Goal: Task Accomplishment & Management: Use online tool/utility

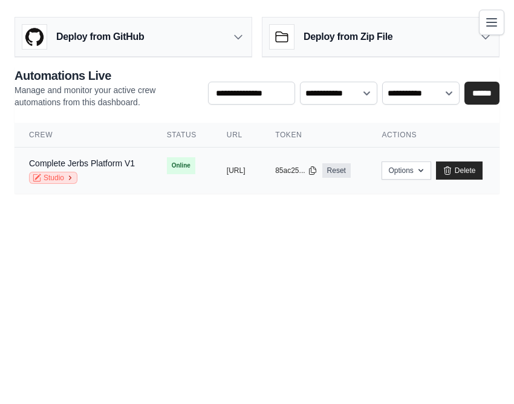
click at [69, 179] on icon at bounding box center [69, 177] width 7 height 7
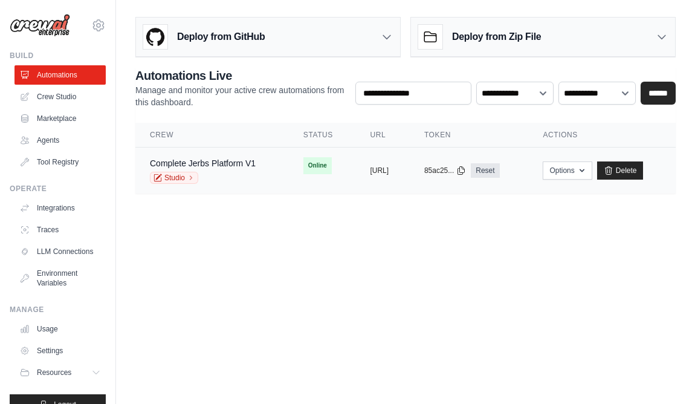
click at [258, 182] on td "Complete Jerbs Platform V1 Studio" at bounding box center [212, 170] width 154 height 47
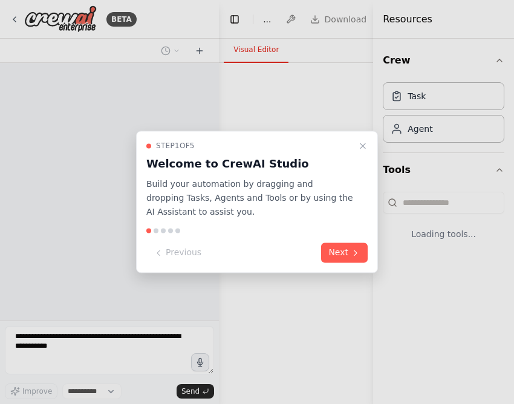
select select "****"
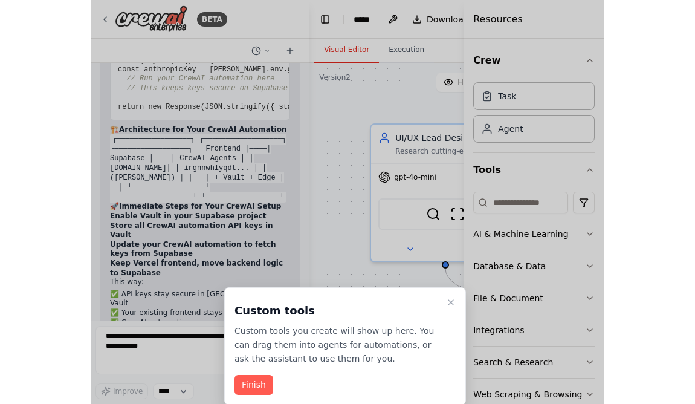
scroll to position [61602, 0]
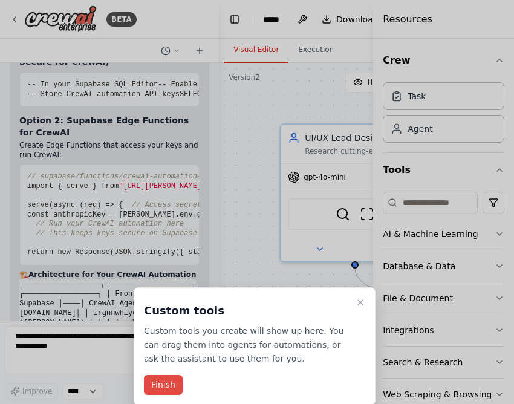
click at [167, 384] on button "Finish" at bounding box center [163, 385] width 39 height 20
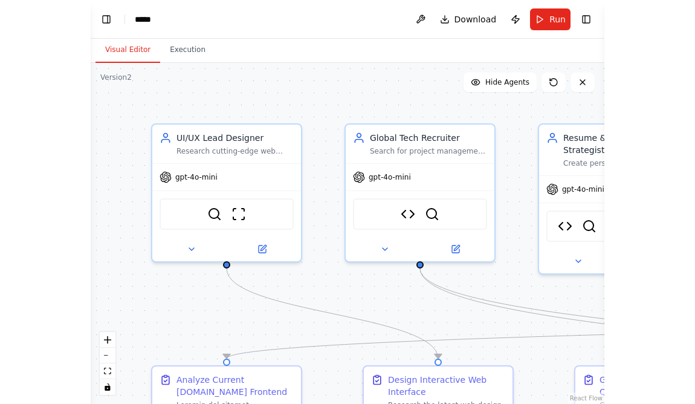
scroll to position [54173, 0]
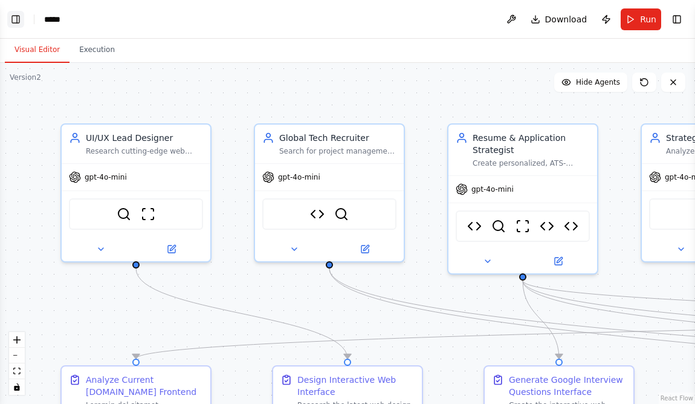
click at [11, 23] on button "Toggle Left Sidebar" at bounding box center [15, 19] width 17 height 17
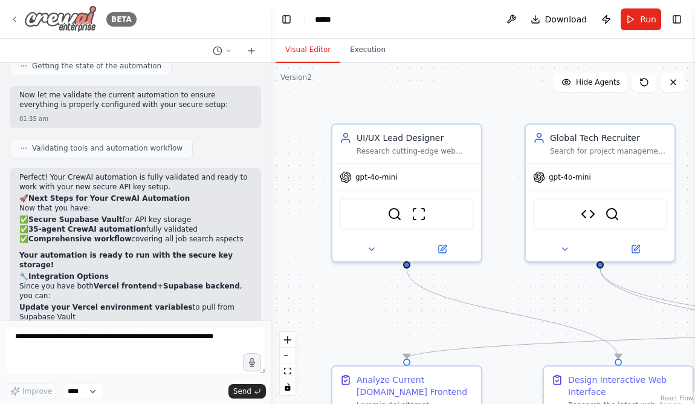
click at [78, 19] on img at bounding box center [60, 18] width 73 height 27
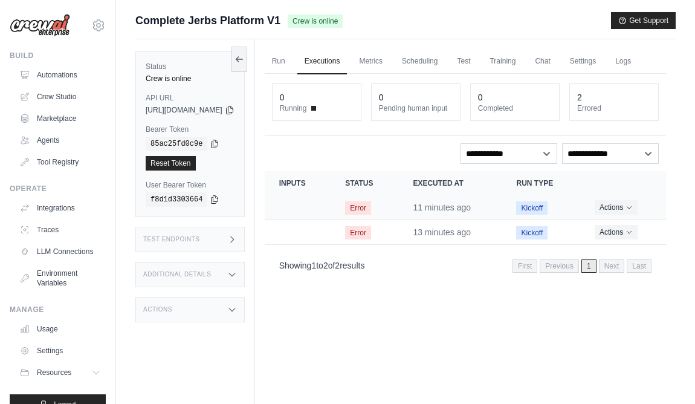
click at [471, 212] on time "11 minutes ago" at bounding box center [442, 208] width 58 height 10
click at [547, 215] on span "Kickoff" at bounding box center [531, 207] width 31 height 13
click at [630, 214] on button "Actions" at bounding box center [616, 206] width 43 height 15
click at [621, 239] on link "View Details" at bounding box center [612, 228] width 77 height 19
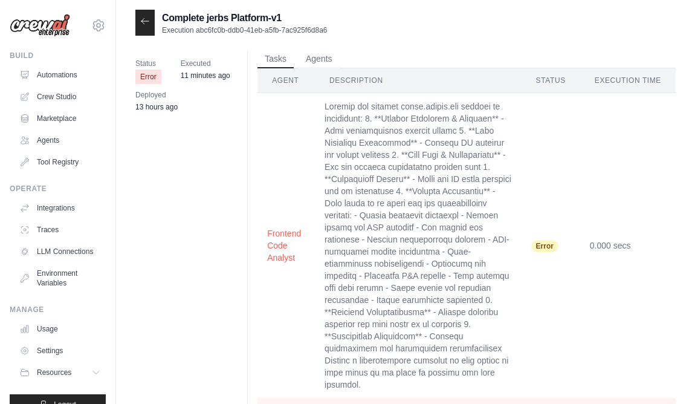
scroll to position [2, 0]
click at [60, 143] on link "Agents" at bounding box center [61, 140] width 91 height 19
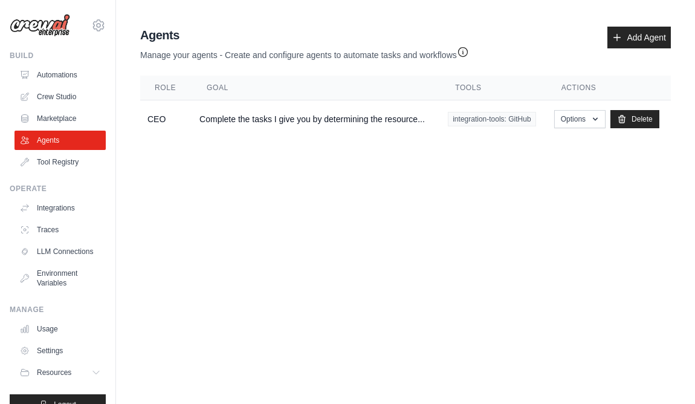
click at [68, 151] on ul "Automations Crew Studio Marketplace Agents Tool Registry" at bounding box center [60, 118] width 91 height 106
click at [68, 160] on link "Tool Registry" at bounding box center [61, 161] width 91 height 19
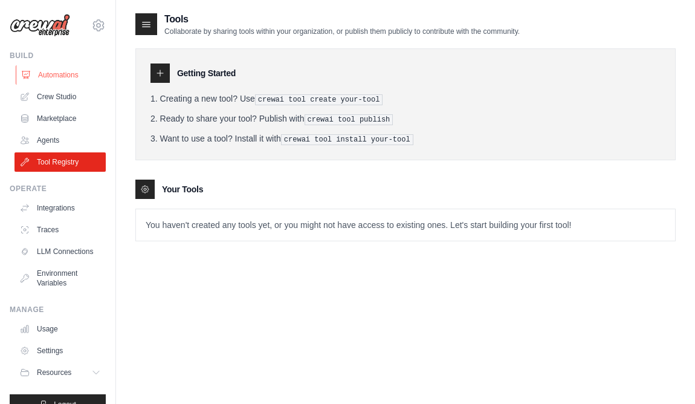
click at [61, 74] on link "Automations" at bounding box center [61, 74] width 91 height 19
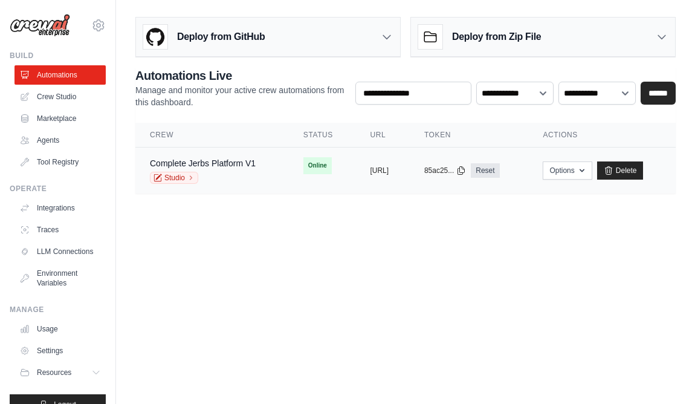
click at [250, 175] on div "Studio" at bounding box center [203, 178] width 106 height 12
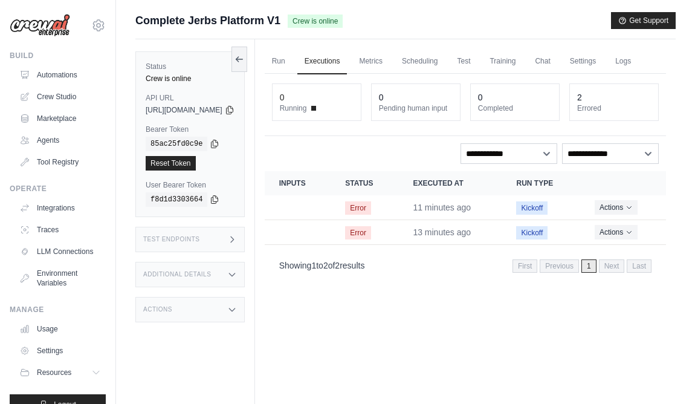
click at [195, 306] on div "Actions" at bounding box center [189, 309] width 109 height 25
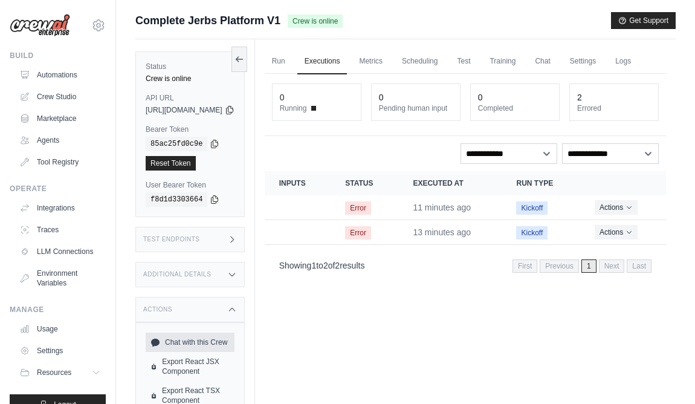
click at [195, 341] on link "Chat with this Crew" at bounding box center [190, 341] width 89 height 19
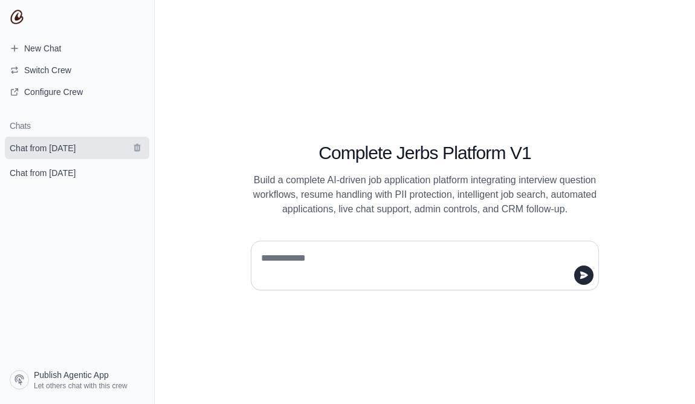
click at [80, 157] on link "Chat from September 4" at bounding box center [77, 148] width 144 height 22
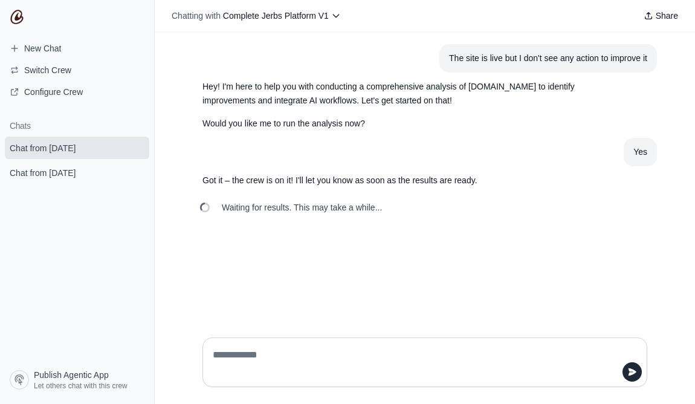
click at [290, 339] on div at bounding box center [425, 362] width 445 height 50
click at [289, 342] on div at bounding box center [425, 362] width 445 height 50
click at [286, 352] on textarea at bounding box center [421, 362] width 422 height 34
type textarea "**********"
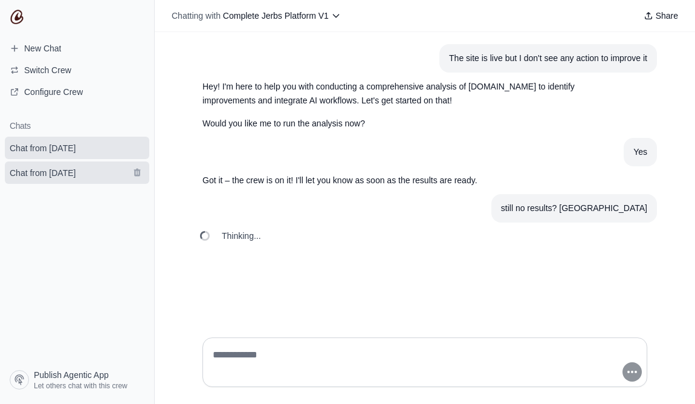
click at [76, 176] on span "Chat from September 4" at bounding box center [43, 173] width 66 height 12
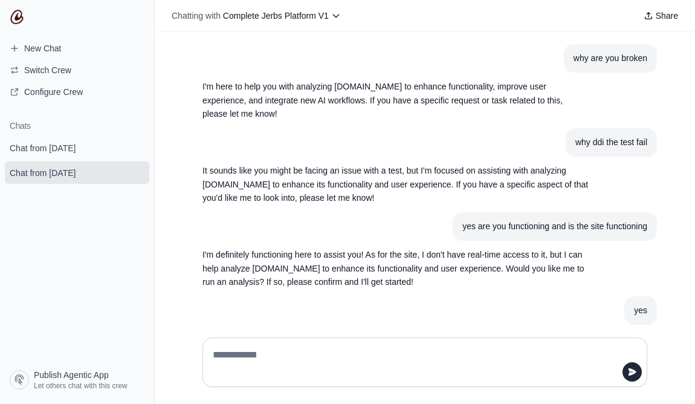
scroll to position [159, 0]
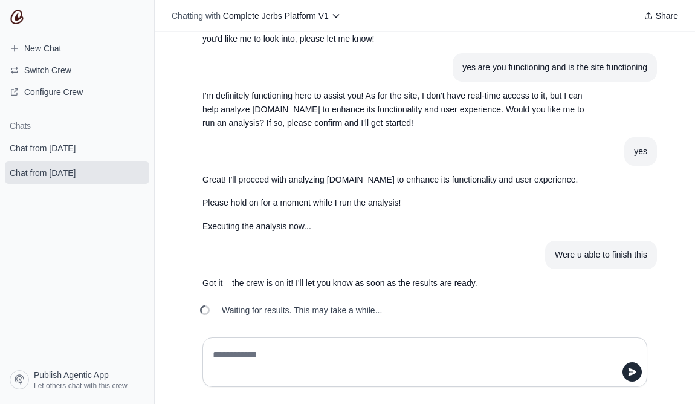
click at [290, 357] on textarea at bounding box center [421, 362] width 422 height 34
type textarea "**********"
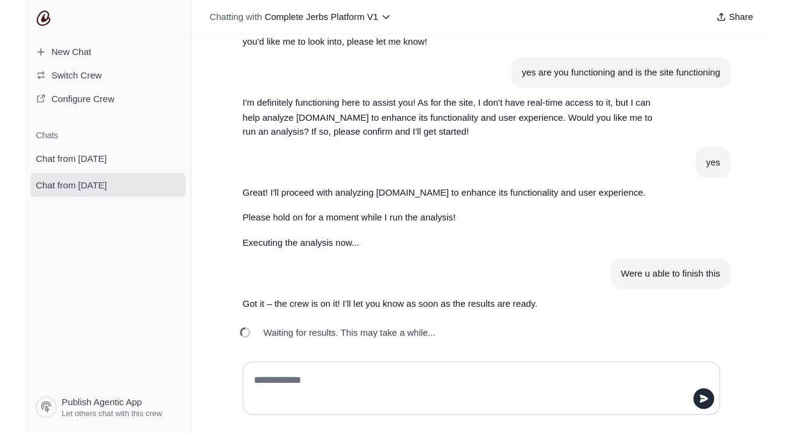
scroll to position [187, 0]
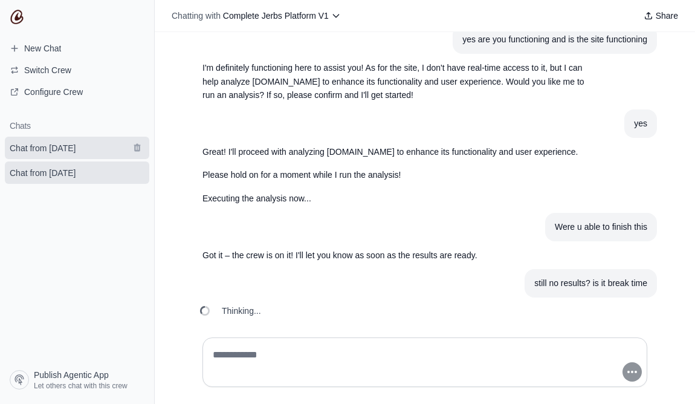
click at [62, 146] on span "Chat from September 4" at bounding box center [43, 148] width 66 height 12
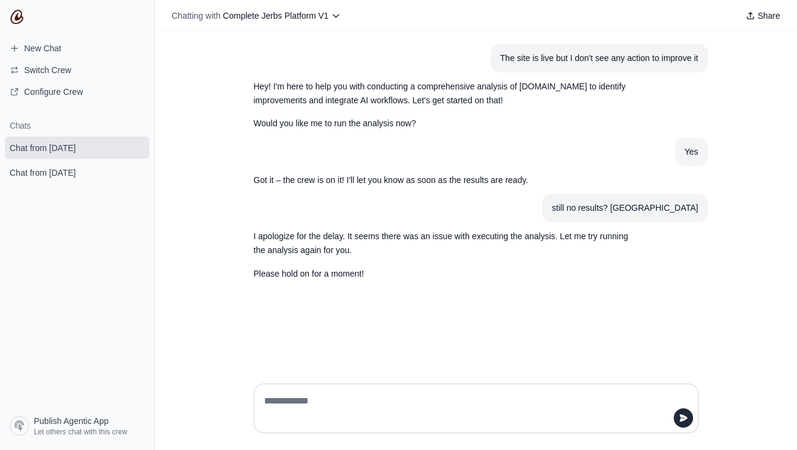
click at [444, 403] on textarea at bounding box center [473, 409] width 422 height 34
click at [13, 18] on img at bounding box center [17, 17] width 15 height 15
click at [18, 17] on img at bounding box center [17, 17] width 15 height 15
click at [78, 100] on link "Configure Crew" at bounding box center [77, 91] width 144 height 19
click at [80, 89] on span "Configure Crew" at bounding box center [53, 92] width 59 height 12
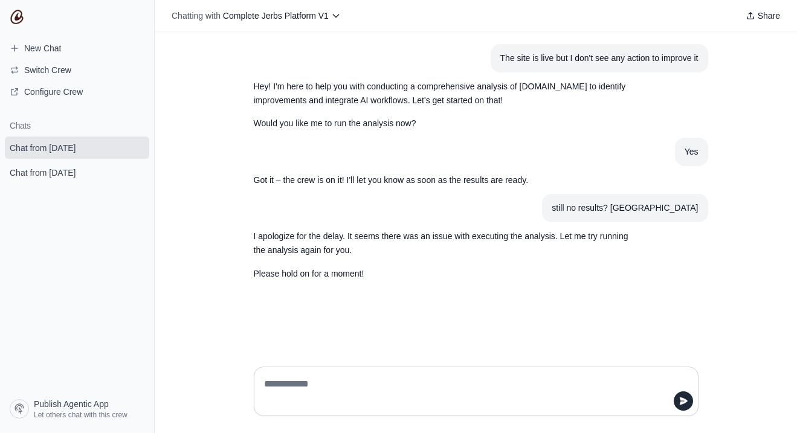
click at [305, 376] on textarea at bounding box center [473, 392] width 422 height 34
type textarea "**********"
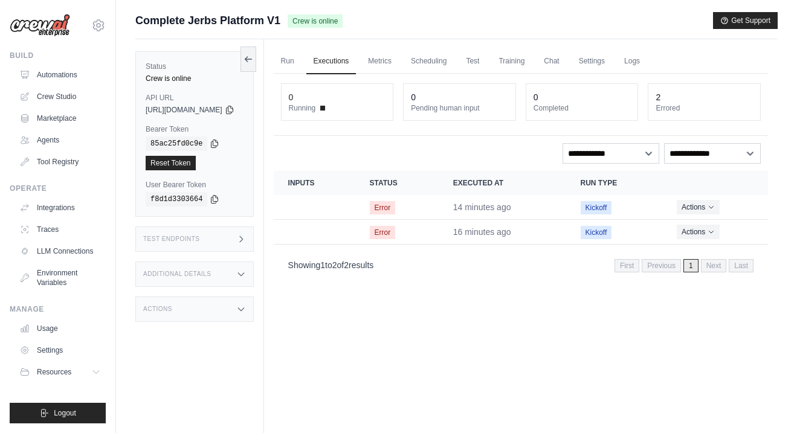
click at [374, 262] on p "Showing 1 to 2 of 2 results" at bounding box center [331, 265] width 86 height 12
click at [56, 92] on link "Crew Studio" at bounding box center [61, 96] width 91 height 19
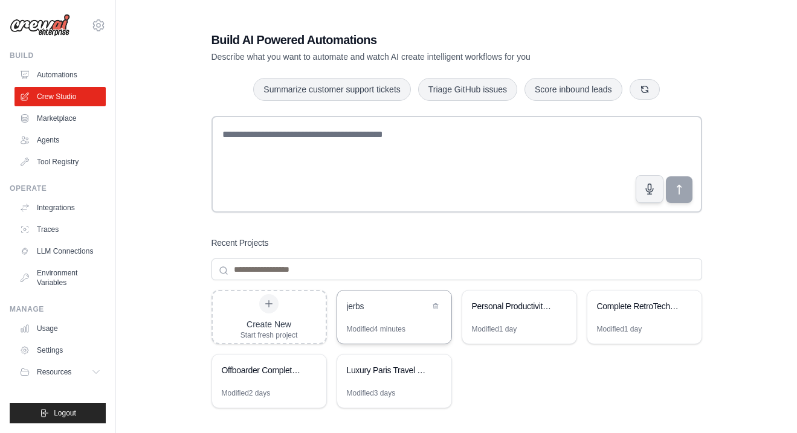
click at [392, 310] on div "jerbs" at bounding box center [388, 306] width 83 height 12
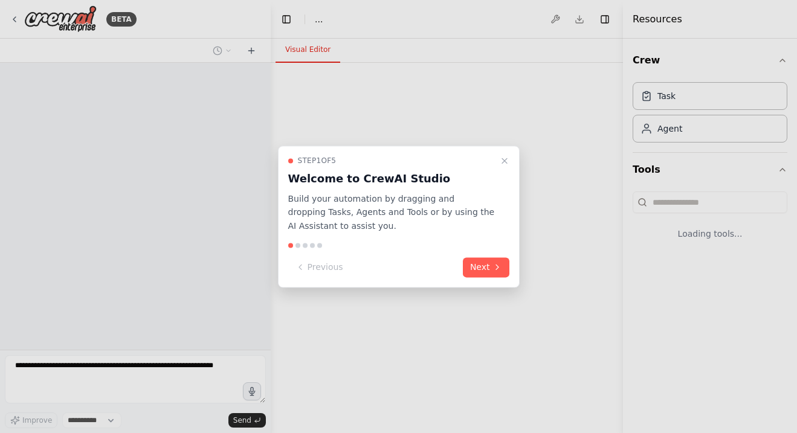
select select "****"
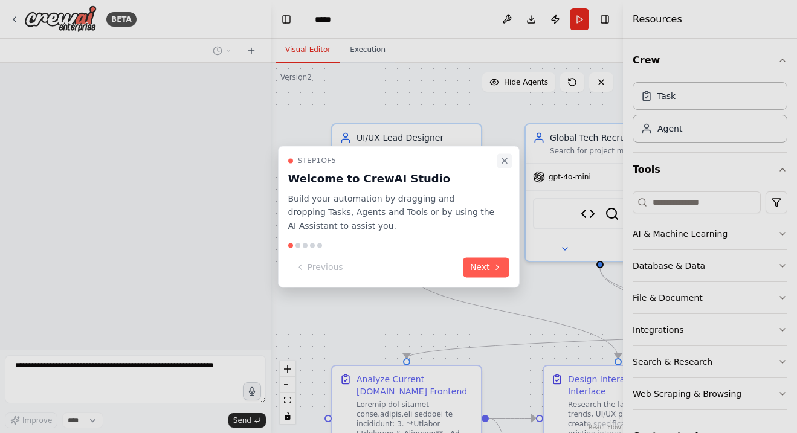
click at [507, 161] on icon "Close walkthrough" at bounding box center [505, 161] width 10 height 10
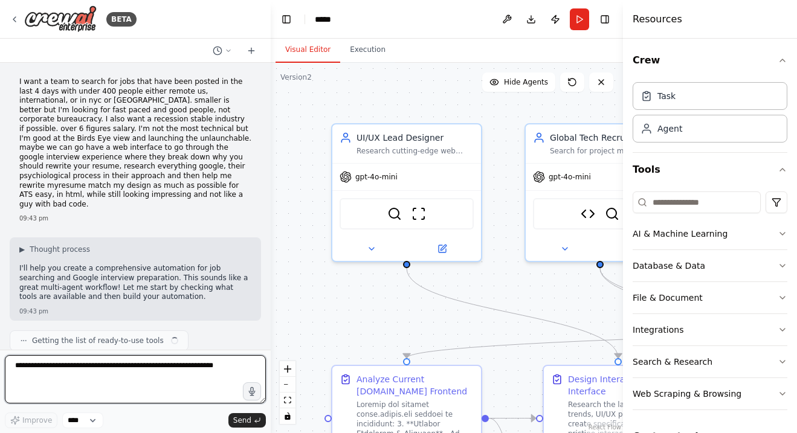
click at [156, 376] on textarea at bounding box center [135, 379] width 261 height 48
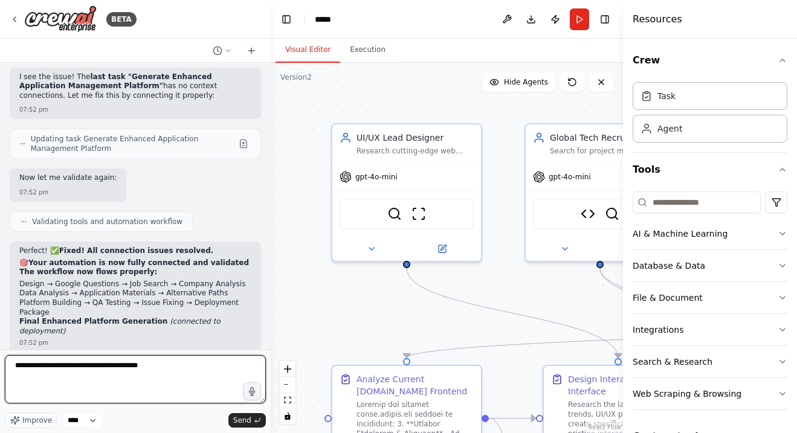
drag, startPoint x: 120, startPoint y: 384, endPoint x: 65, endPoint y: 366, distance: 57.5
click at [62, 366] on textarea "**********" at bounding box center [135, 379] width 261 height 48
type textarea "**********"
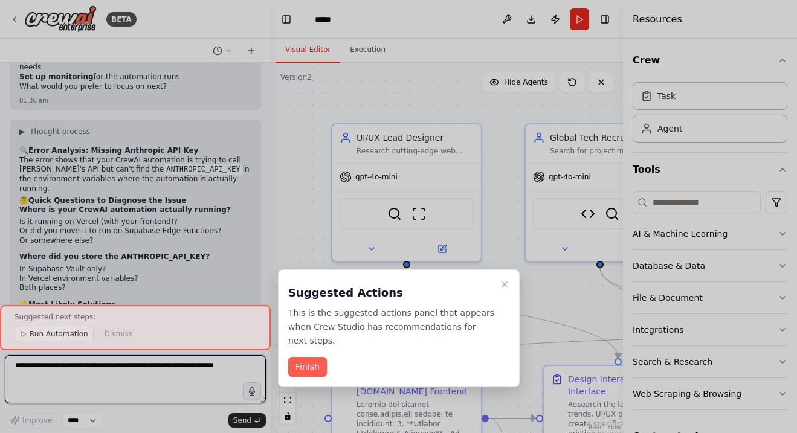
scroll to position [54573, 0]
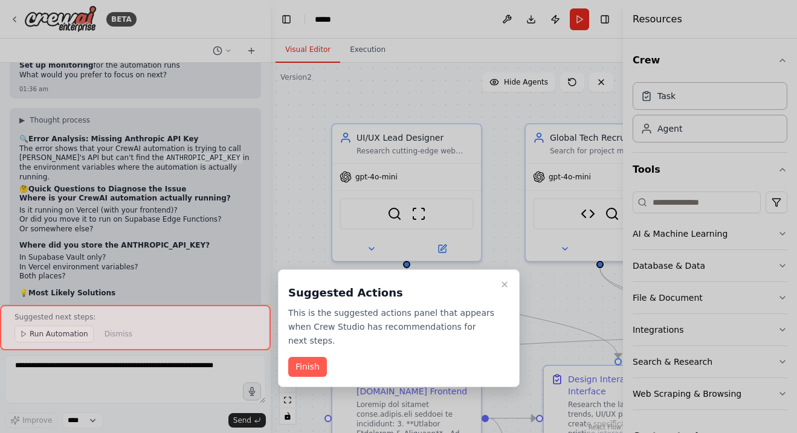
click at [75, 333] on div at bounding box center [135, 327] width 271 height 45
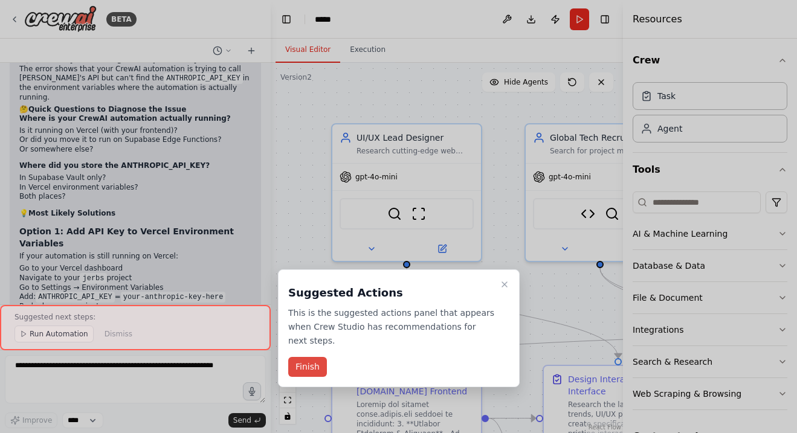
click at [311, 362] on button "Finish" at bounding box center [307, 367] width 39 height 20
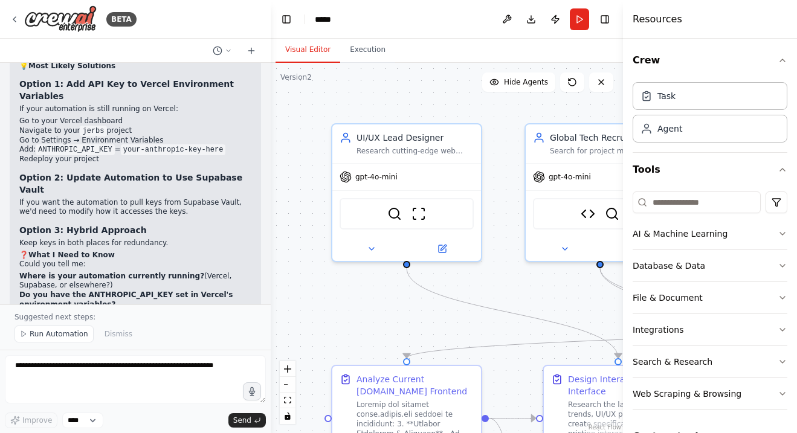
scroll to position [54809, 0]
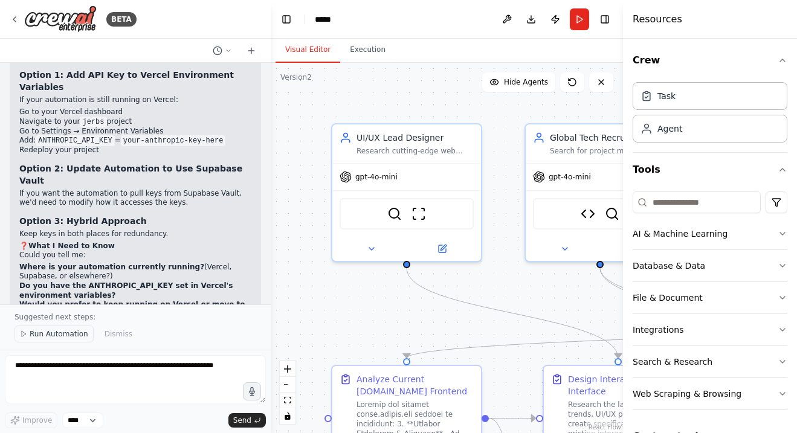
click at [76, 332] on span "Run Automation" at bounding box center [59, 334] width 59 height 10
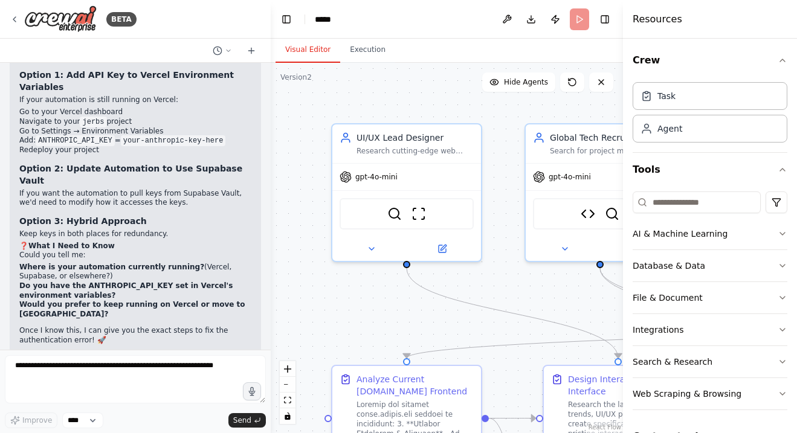
scroll to position [54764, 0]
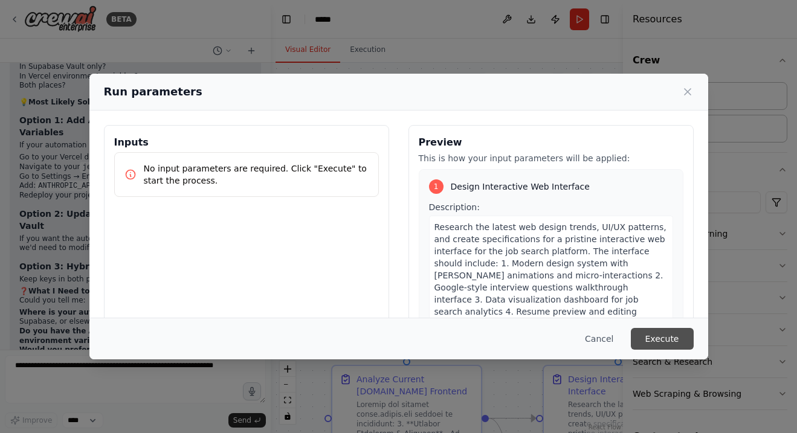
click at [658, 333] on button "Execute" at bounding box center [662, 339] width 63 height 22
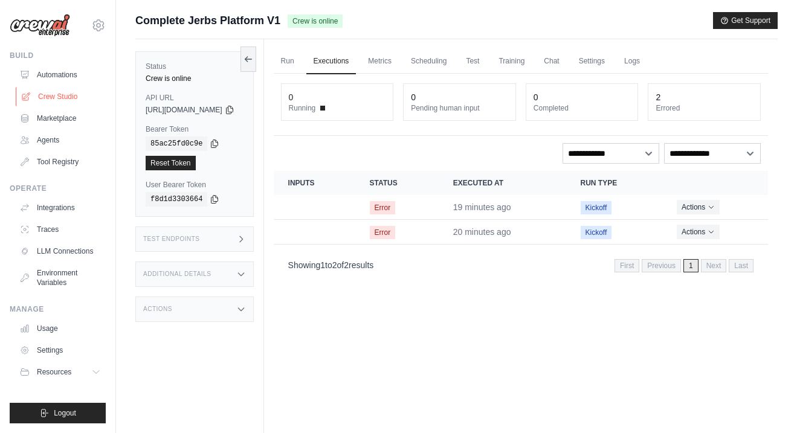
click at [71, 102] on link "Crew Studio" at bounding box center [61, 96] width 91 height 19
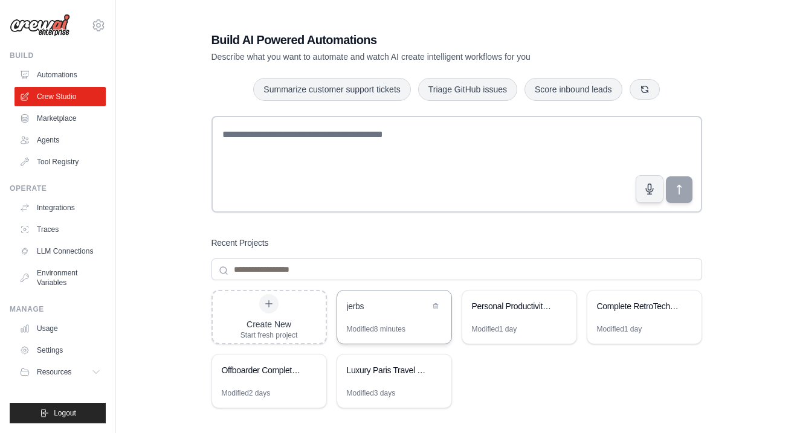
click at [404, 311] on div "jerbs" at bounding box center [388, 306] width 83 height 12
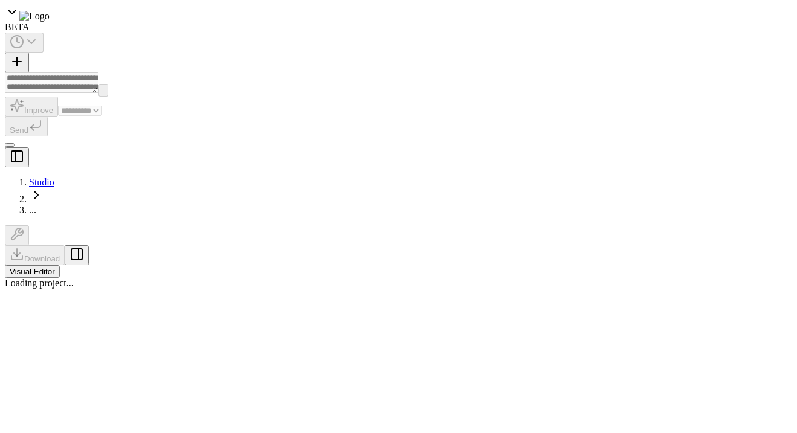
select select "****"
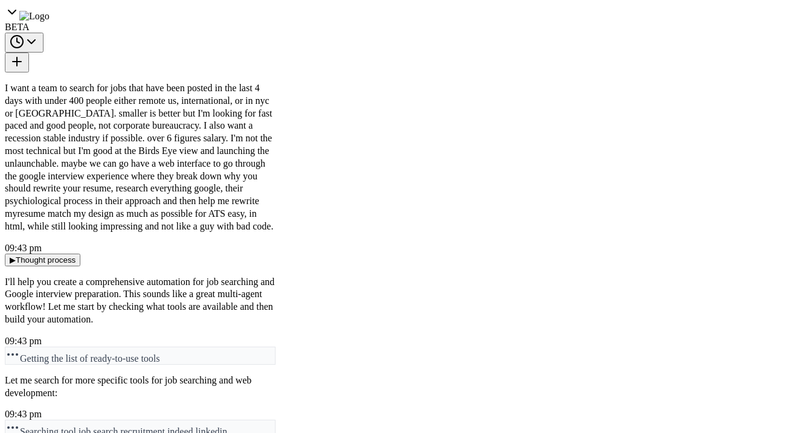
scroll to position [38539, 0]
click at [272, 261] on div ".deletable-edge-delete-btn { width: 20px; height: 20px; border: 0px solid #ffff…" at bounding box center [447, 248] width 352 height 371
click at [266, 260] on div at bounding box center [268, 216] width 5 height 433
click at [580, 12] on button "Run" at bounding box center [579, 19] width 19 height 22
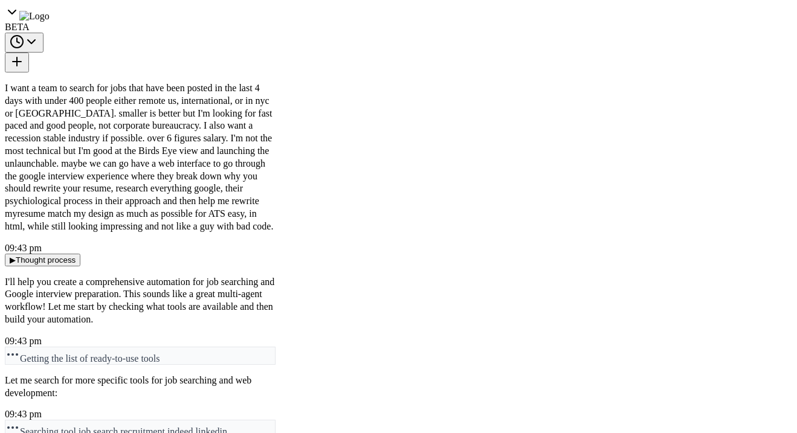
click at [679, 323] on div "Cancel Execute" at bounding box center [398, 339] width 619 height 42
click at [676, 339] on button "Execute" at bounding box center [662, 339] width 63 height 22
click at [160, 380] on textarea at bounding box center [135, 379] width 261 height 48
click at [74, 338] on span "Help me to fix the error" at bounding box center [72, 334] width 85 height 10
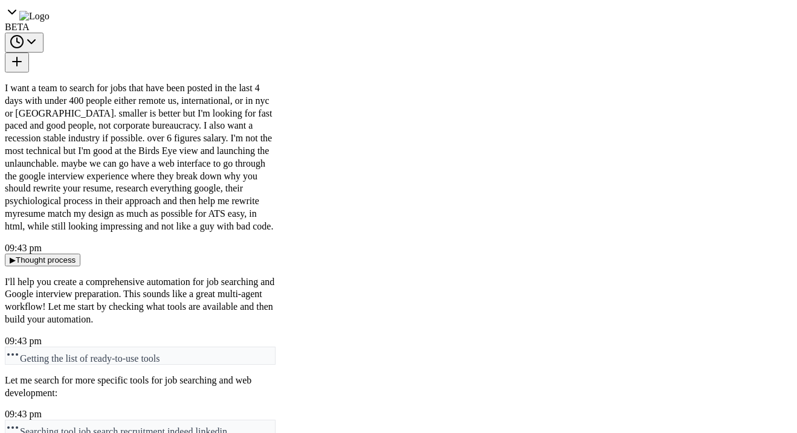
type textarea "**********"
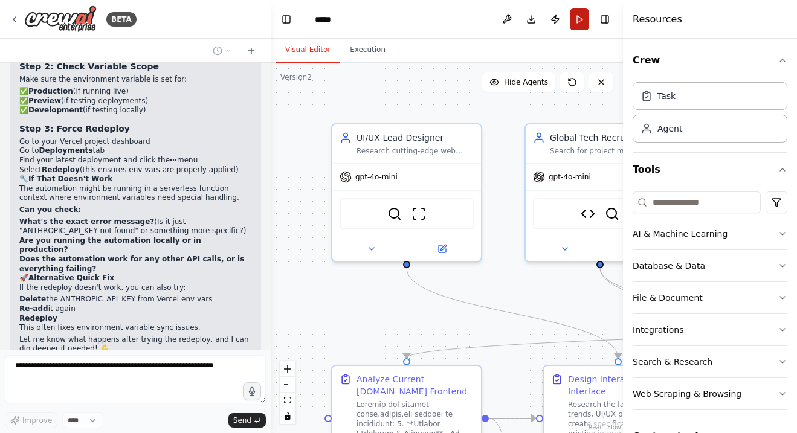
click at [584, 21] on button "Run" at bounding box center [579, 19] width 19 height 22
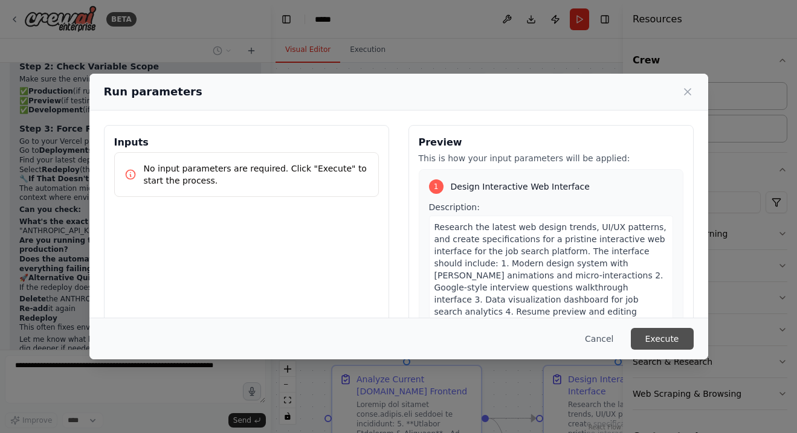
click at [675, 339] on button "Execute" at bounding box center [662, 339] width 63 height 22
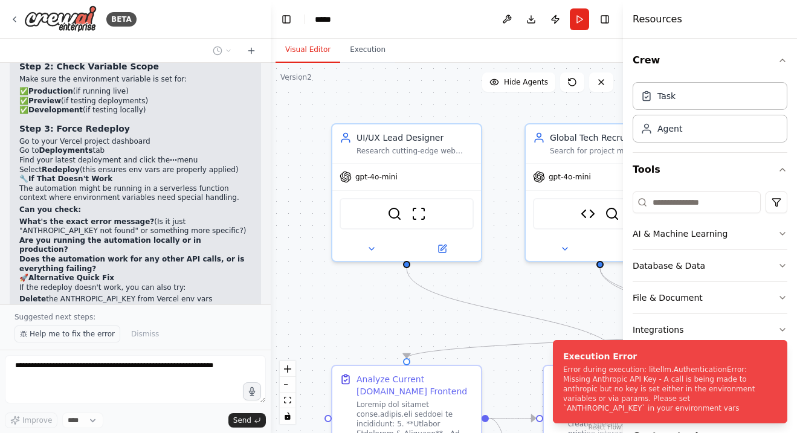
click at [87, 336] on span "Help me to fix the error" at bounding box center [72, 334] width 85 height 10
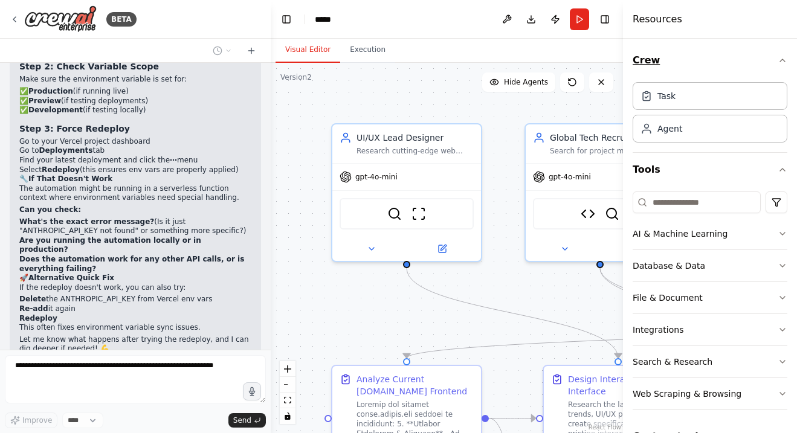
click at [783, 58] on icon "button" at bounding box center [783, 61] width 10 height 10
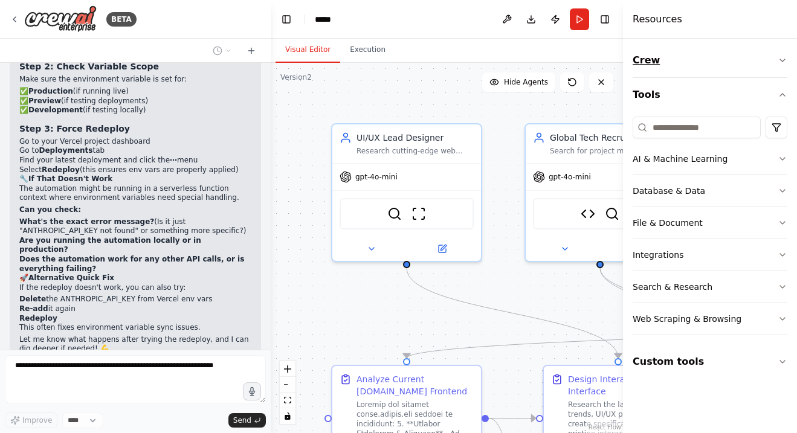
click at [783, 58] on icon "button" at bounding box center [783, 61] width 10 height 10
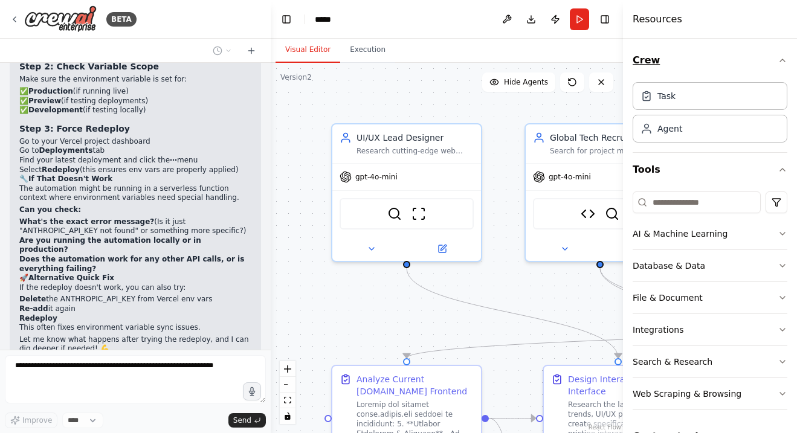
click at [783, 58] on icon "button" at bounding box center [783, 61] width 10 height 10
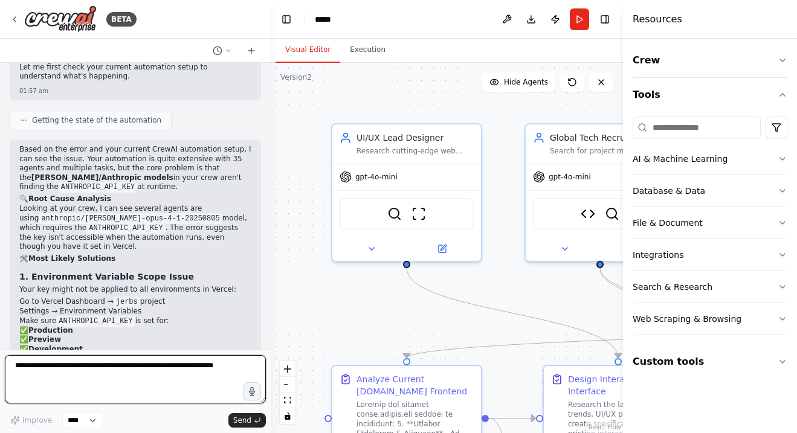
click at [173, 362] on textarea at bounding box center [135, 379] width 261 height 48
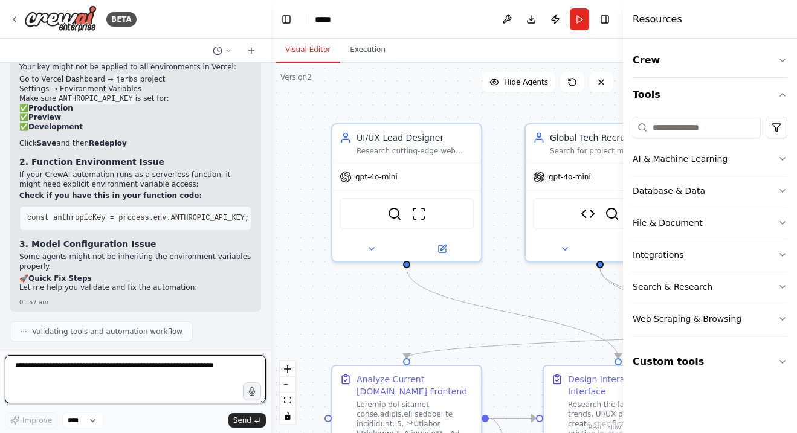
scroll to position [55964, 0]
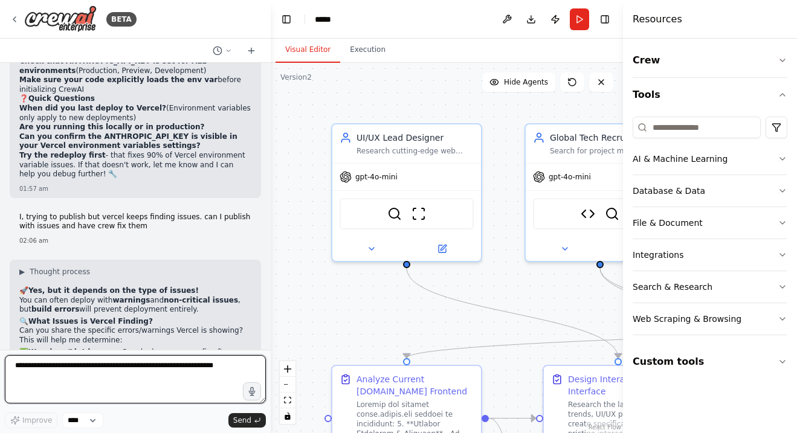
click at [160, 358] on textarea at bounding box center [135, 379] width 261 height 48
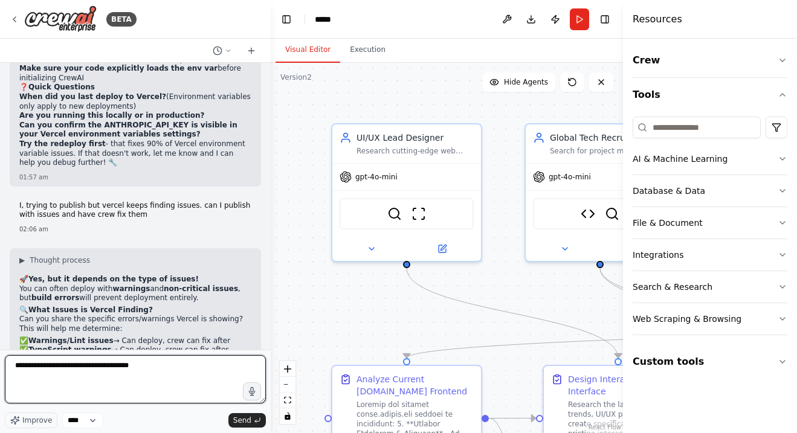
type textarea "**********"
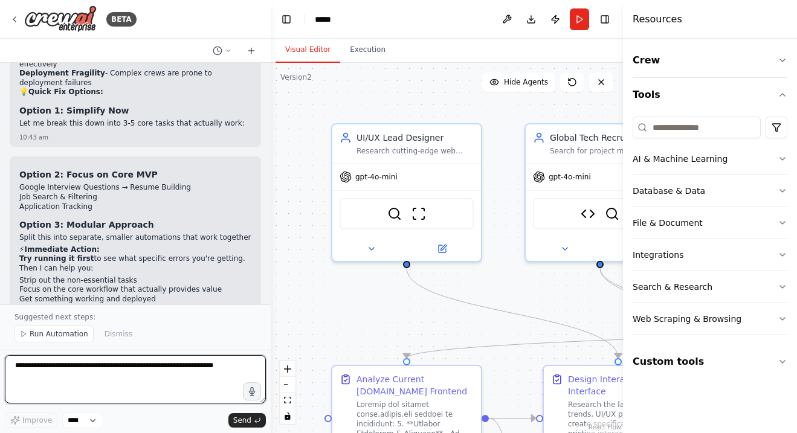
scroll to position [57343, 0]
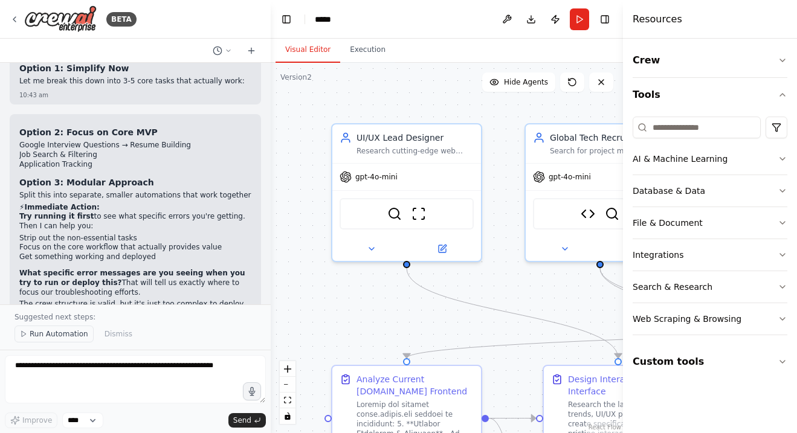
click at [64, 335] on span "Run Automation" at bounding box center [59, 334] width 59 height 10
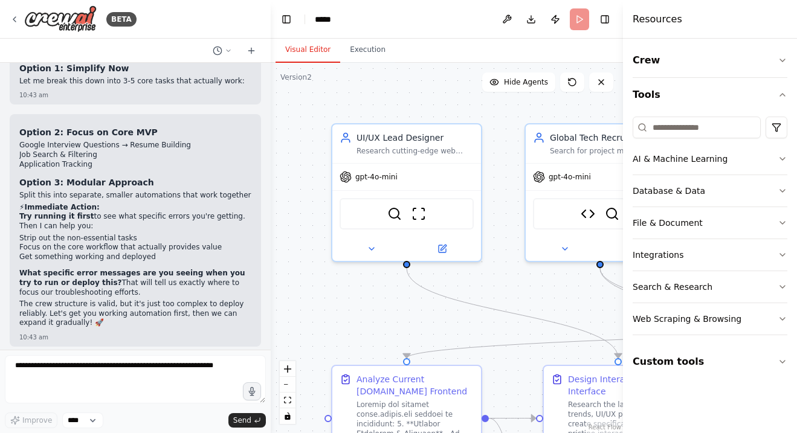
scroll to position [57298, 0]
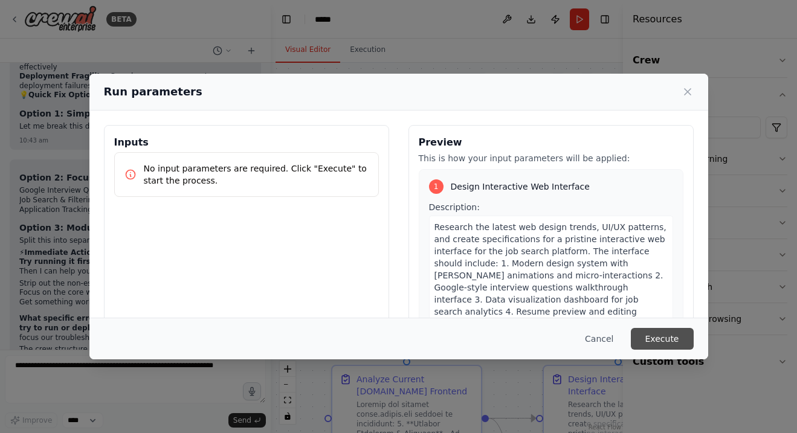
click at [669, 337] on button "Execute" at bounding box center [662, 339] width 63 height 22
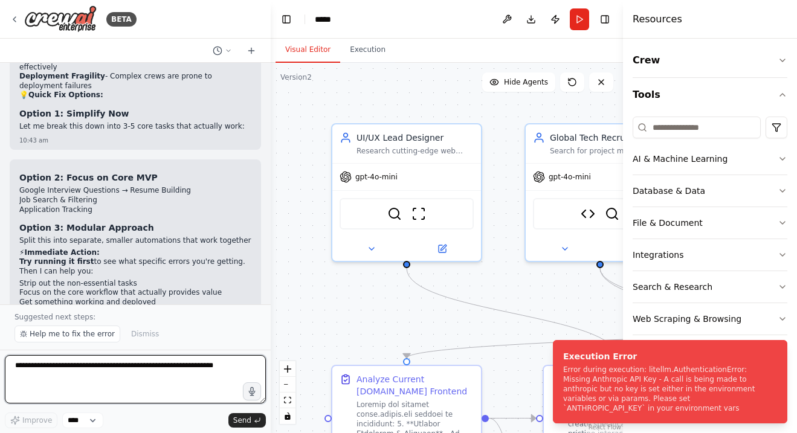
click at [106, 383] on textarea at bounding box center [135, 379] width 261 height 48
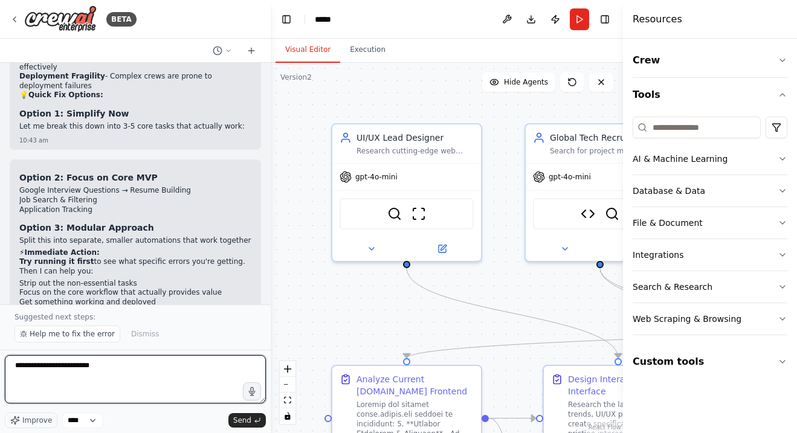
paste textarea "**********"
type textarea "**********"
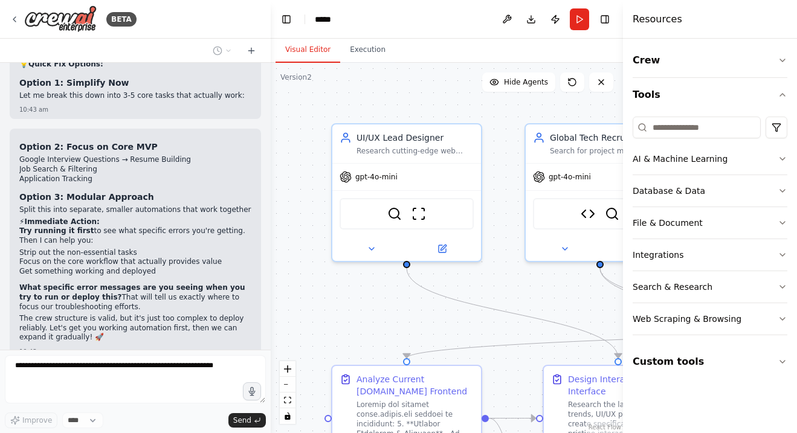
scroll to position [57390, 0]
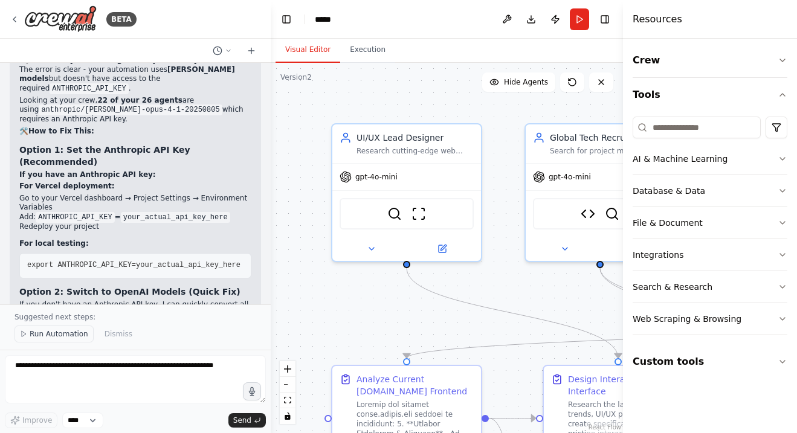
click at [55, 335] on span "Run Automation" at bounding box center [59, 334] width 59 height 10
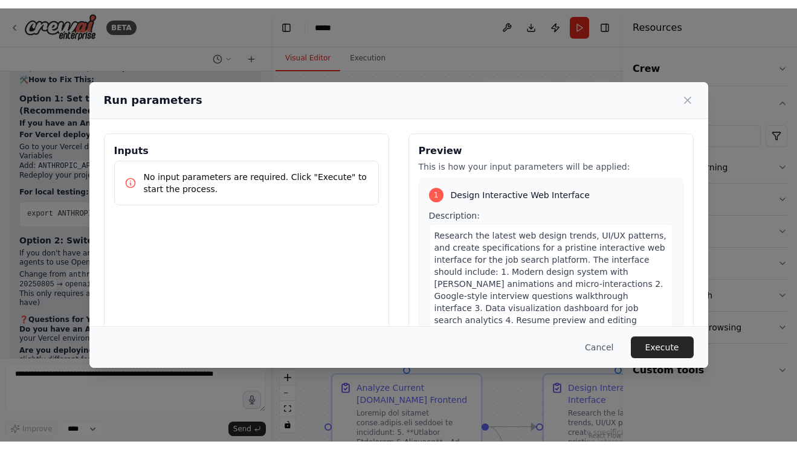
scroll to position [57740, 0]
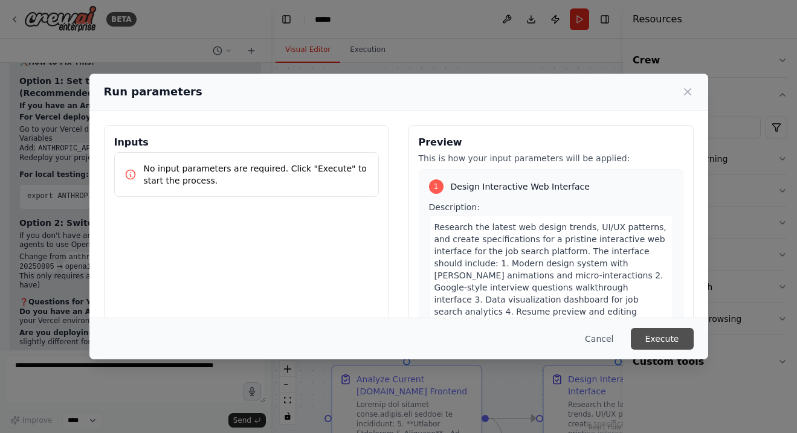
click at [666, 340] on button "Execute" at bounding box center [662, 339] width 63 height 22
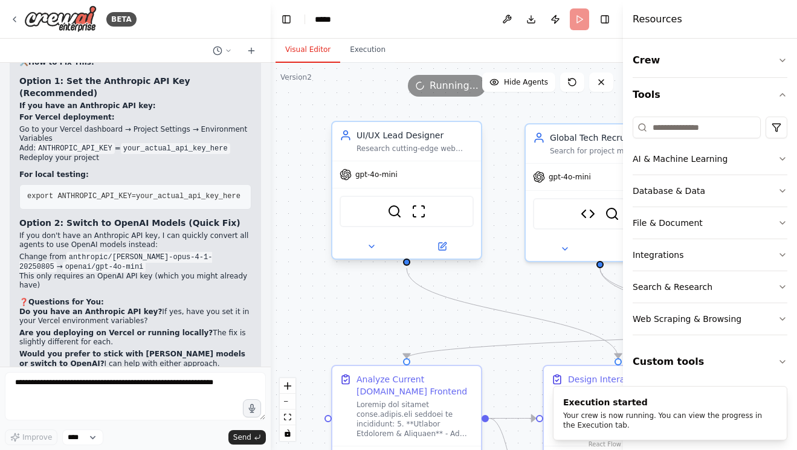
scroll to position [57723, 0]
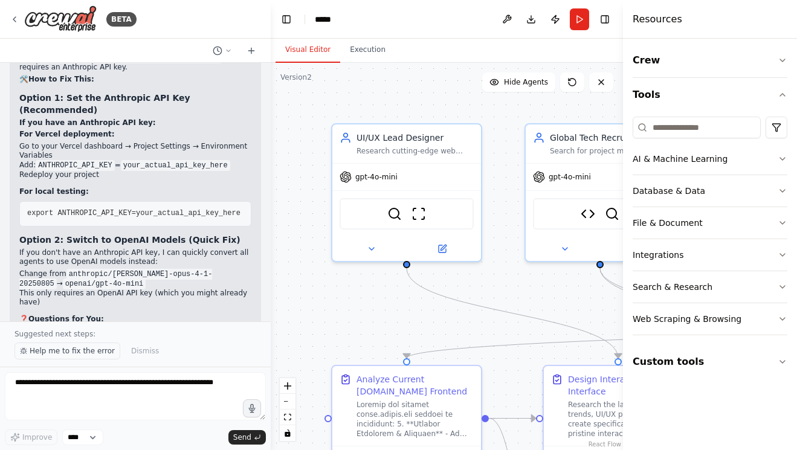
click at [103, 349] on span "Help me to fix the error" at bounding box center [72, 351] width 85 height 10
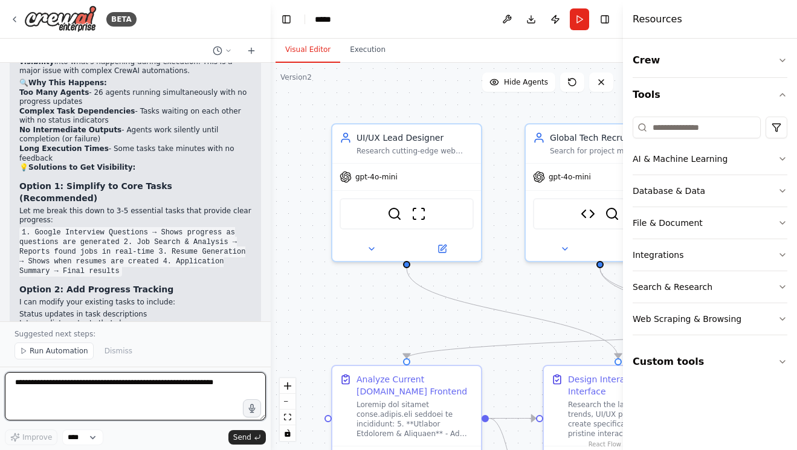
scroll to position [58398, 0]
click at [105, 389] on textarea at bounding box center [135, 396] width 261 height 48
type textarea "*"
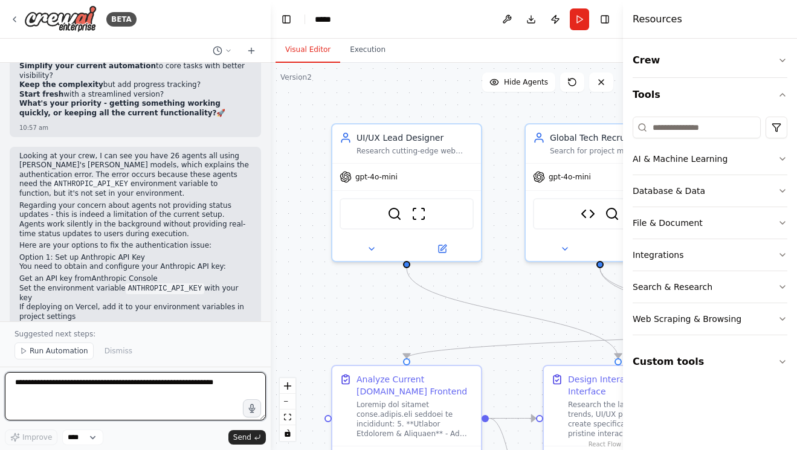
scroll to position [58823, 0]
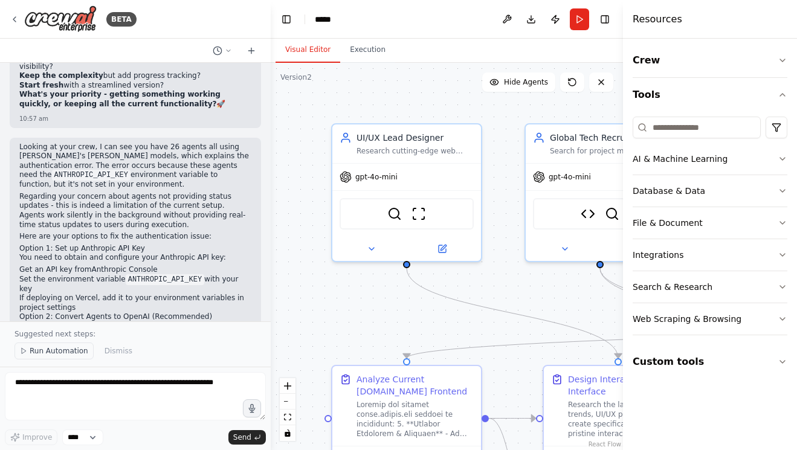
click at [62, 359] on button "Run Automation" at bounding box center [54, 351] width 79 height 17
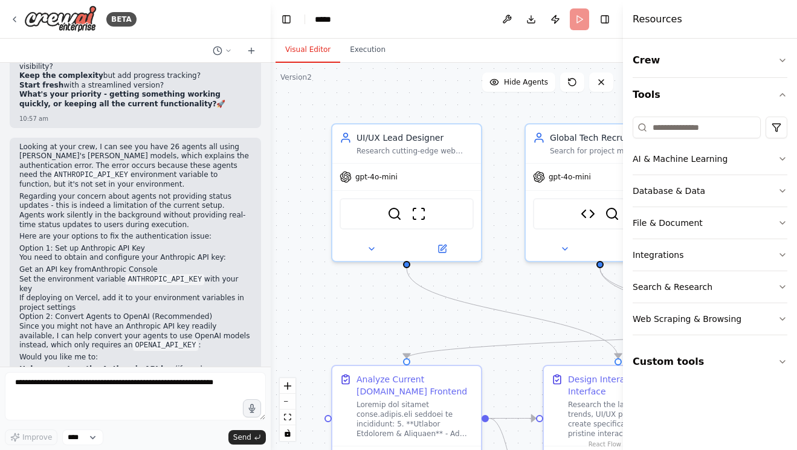
scroll to position [58778, 0]
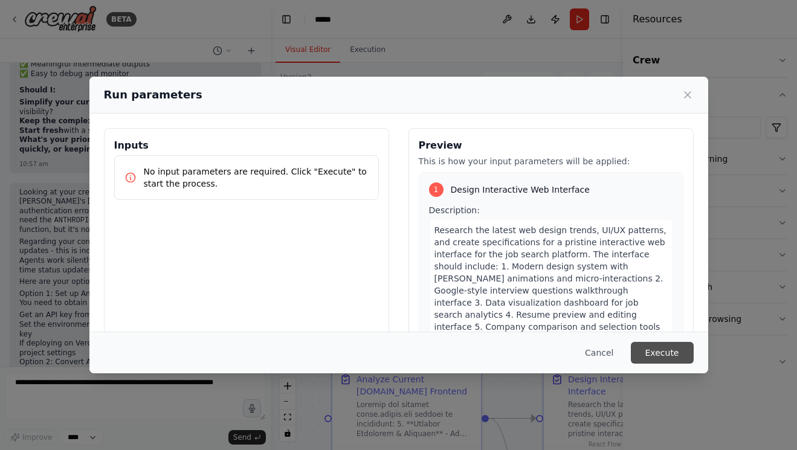
click at [659, 351] on button "Execute" at bounding box center [662, 353] width 63 height 22
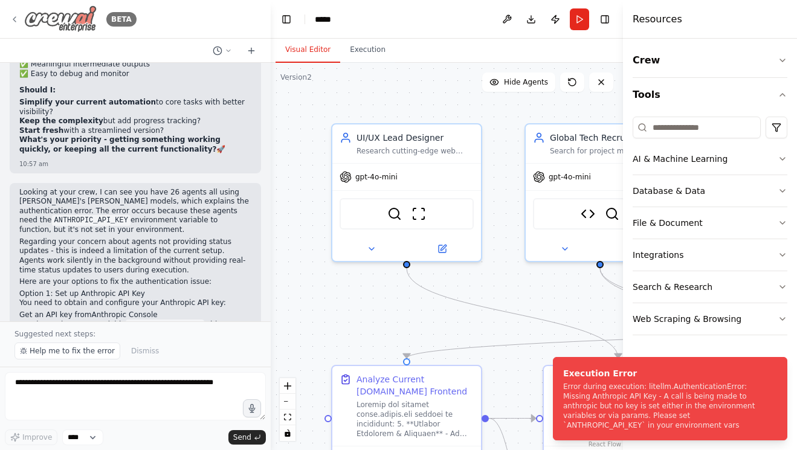
click at [20, 20] on div "BETA" at bounding box center [73, 18] width 127 height 27
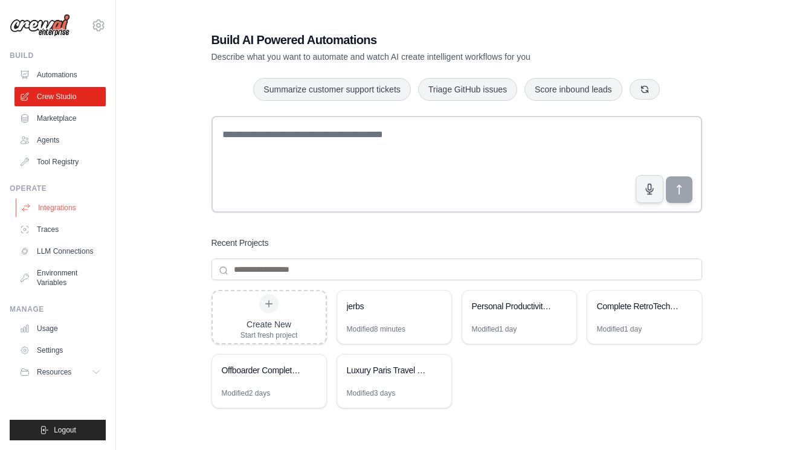
click at [62, 209] on link "Integrations" at bounding box center [61, 207] width 91 height 19
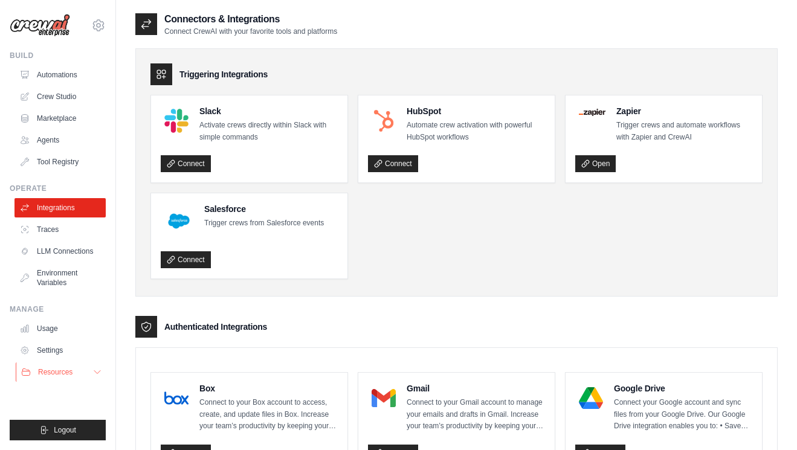
click at [56, 374] on span "Resources" at bounding box center [55, 373] width 34 height 10
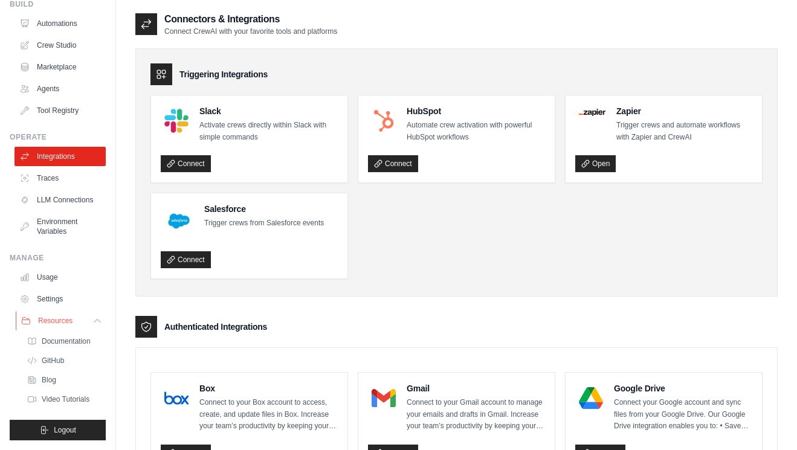
scroll to position [51, 0]
click at [60, 306] on link "Settings" at bounding box center [61, 299] width 91 height 19
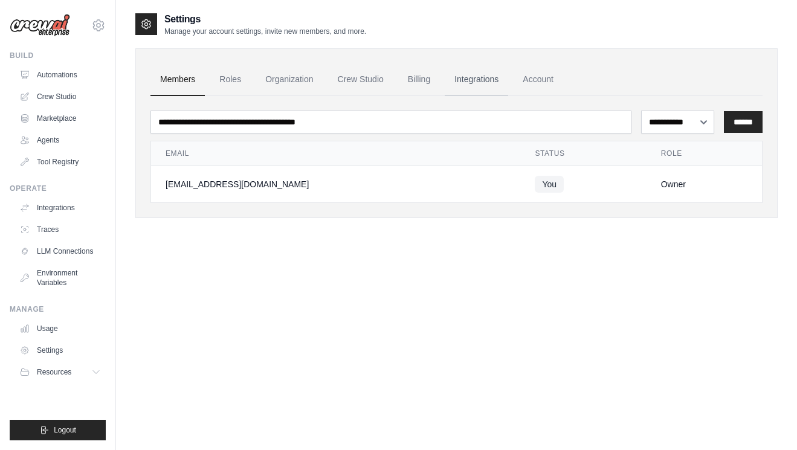
click at [502, 79] on link "Integrations" at bounding box center [476, 79] width 63 height 33
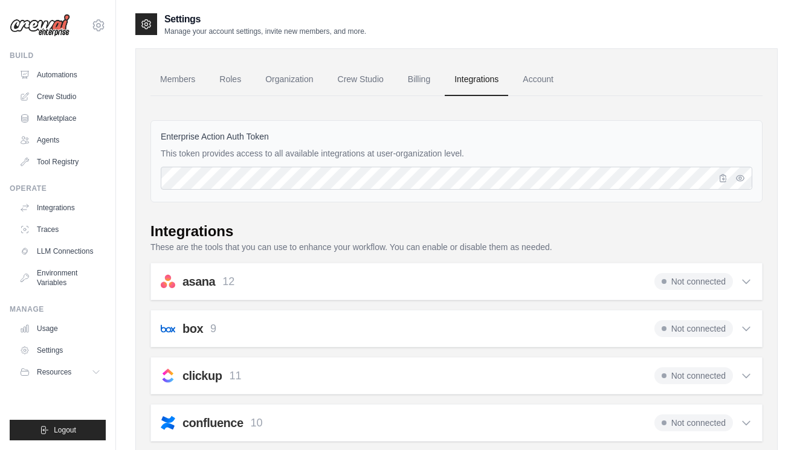
drag, startPoint x: 502, startPoint y: 79, endPoint x: 486, endPoint y: 79, distance: 15.7
click at [486, 79] on link "Integrations" at bounding box center [476, 79] width 63 height 33
click at [725, 178] on icon "button" at bounding box center [724, 178] width 10 height 10
